Goal: Task Accomplishment & Management: Manage account settings

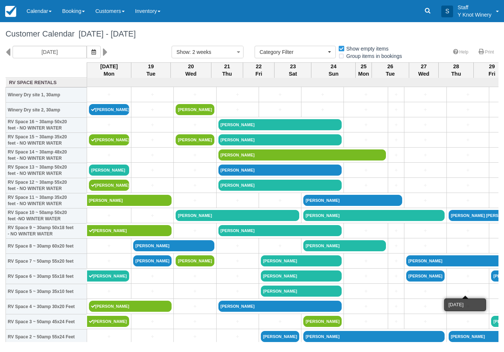
select select
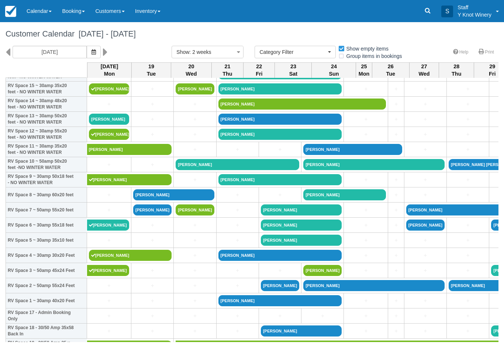
scroll to position [51, 0]
click at [97, 122] on link "[PERSON_NAME]" at bounding box center [109, 119] width 40 height 11
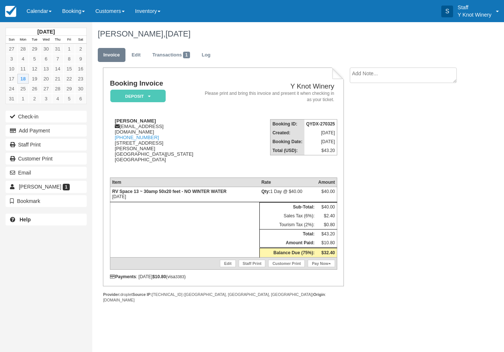
click at [27, 115] on button "Check-in" at bounding box center [46, 117] width 81 height 12
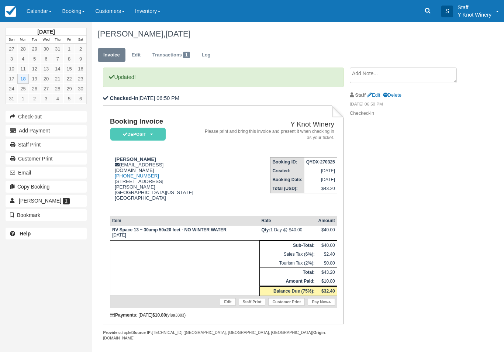
scroll to position [8, 0]
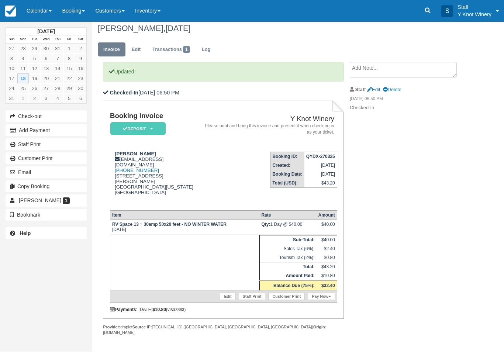
click at [232, 300] on link "Edit" at bounding box center [227, 296] width 15 height 7
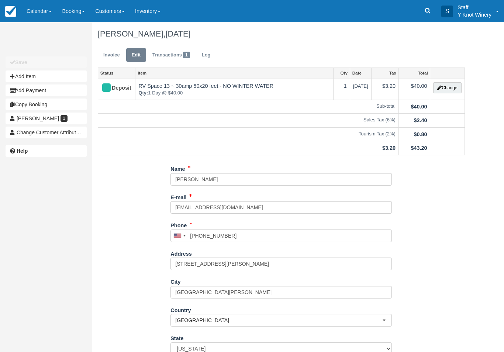
click at [443, 92] on button "Change" at bounding box center [447, 87] width 28 height 11
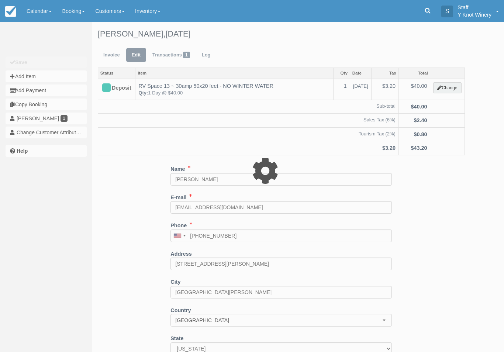
type input "40.00"
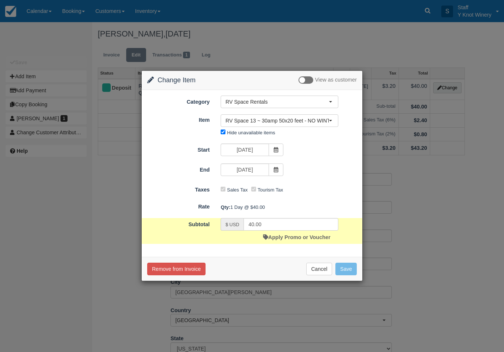
click at [278, 168] on icon at bounding box center [275, 169] width 5 height 5
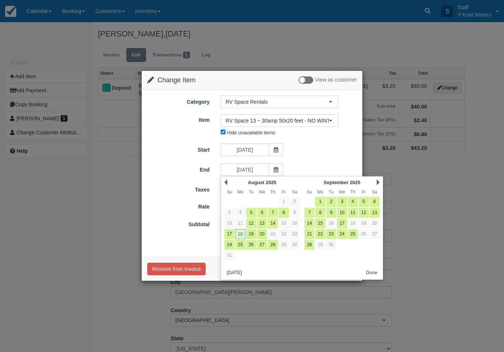
click at [253, 233] on link "19" at bounding box center [251, 234] width 10 height 10
type input "[DATE]"
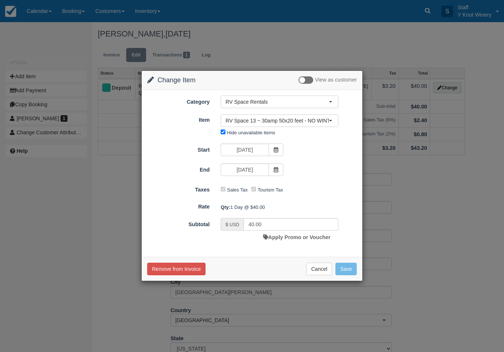
type input "80.00"
click at [353, 269] on button "Save" at bounding box center [345, 269] width 21 height 13
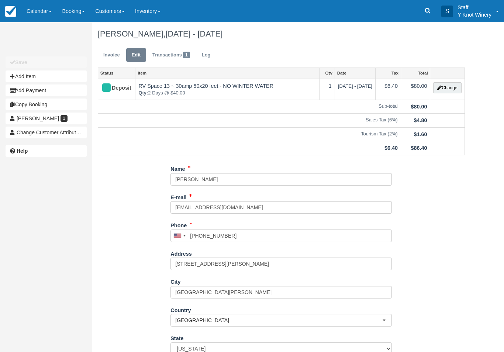
click at [118, 53] on link "Invoice" at bounding box center [112, 55] width 28 height 14
